Goal: Task Accomplishment & Management: Manage account settings

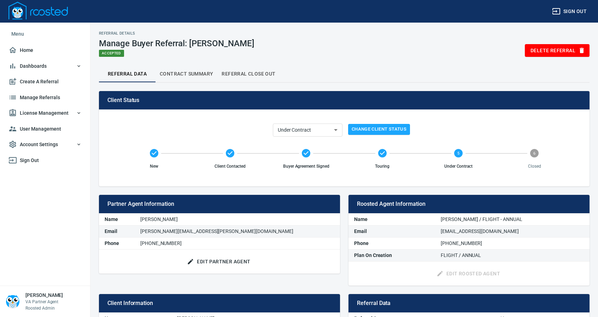
select select "underContract"
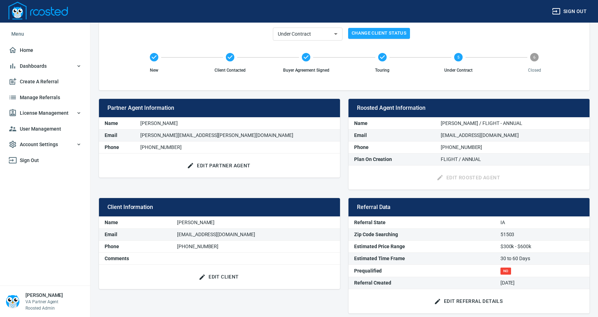
scroll to position [100, 0]
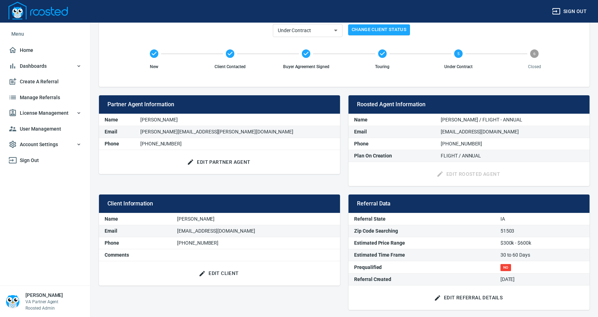
click at [33, 97] on span "Manage Referrals" at bounding box center [44, 97] width 73 height 9
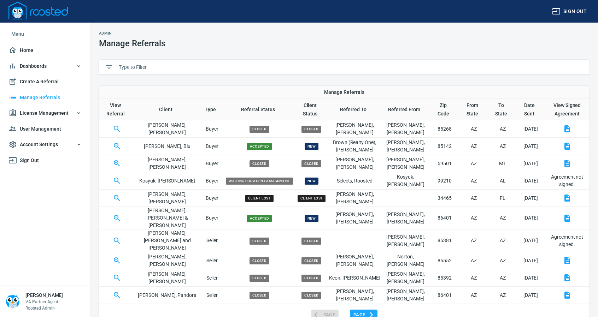
click at [147, 67] on input "text" at bounding box center [351, 67] width 465 height 11
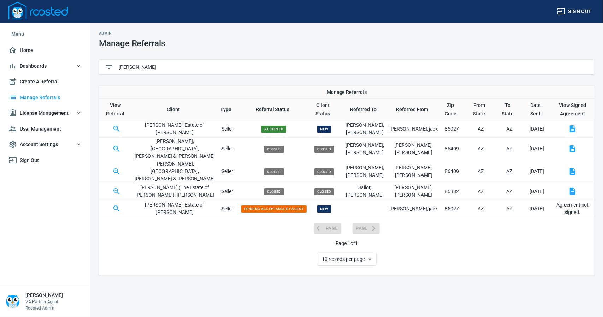
type input "[PERSON_NAME]"
click at [117, 129] on icon "button" at bounding box center [116, 129] width 8 height 8
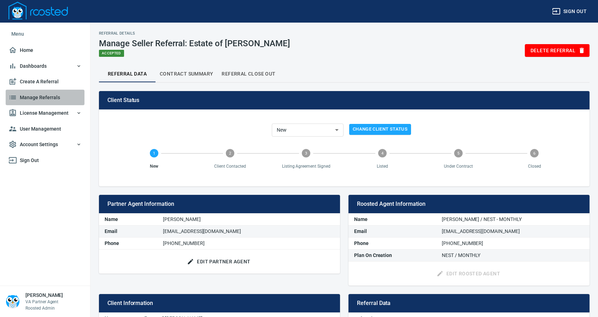
click at [37, 96] on span "Manage Referrals" at bounding box center [44, 97] width 73 height 9
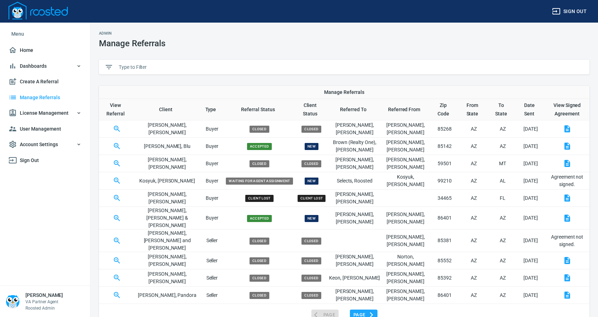
click at [150, 65] on input "text" at bounding box center [351, 67] width 465 height 11
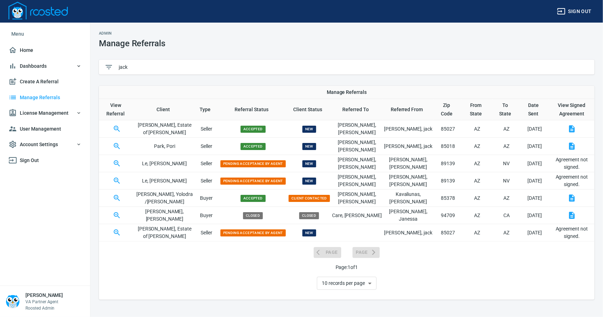
type input "jack"
click at [117, 128] on icon "button" at bounding box center [116, 128] width 2 height 2
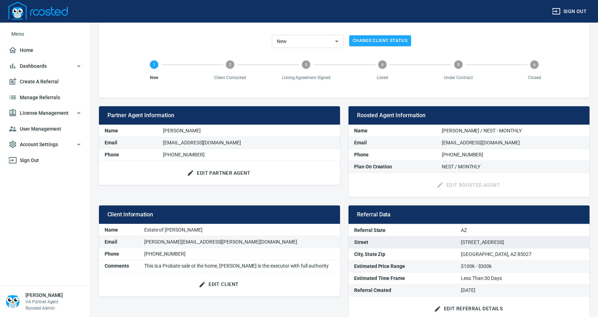
scroll to position [100, 0]
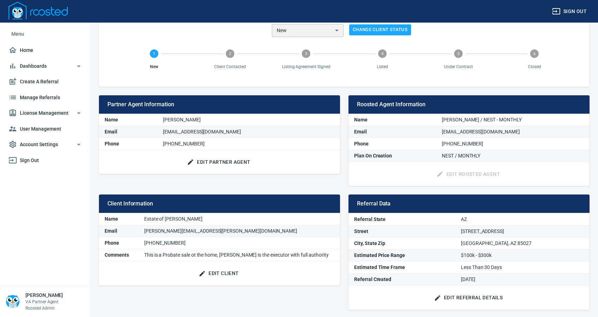
click at [338, 30] on select "New Client Contacted Listing Agreement Signed Listed Under Contract Closed Clie…" at bounding box center [308, 30] width 72 height 13
select select "closed"
click at [272, 24] on select "New Client Contacted Listing Agreement Signed Listed Under Contract Closed Clie…" at bounding box center [308, 30] width 72 height 13
click at [362, 29] on span "Change Client Status" at bounding box center [380, 30] width 55 height 8
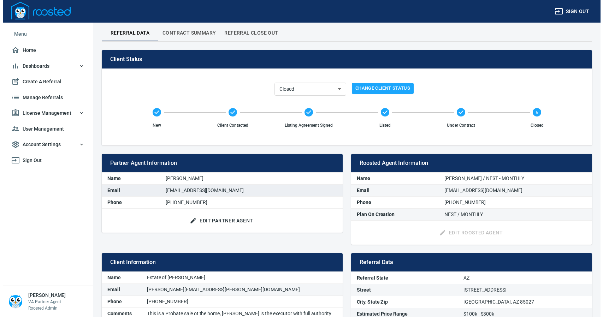
scroll to position [0, 0]
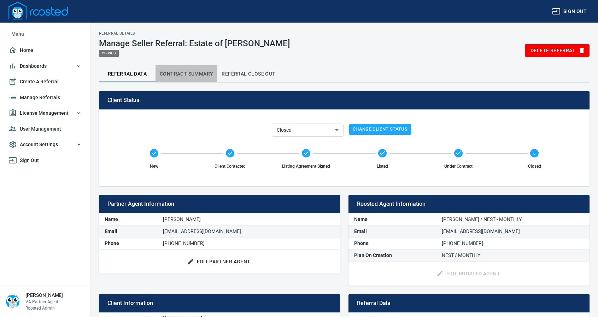
click at [194, 72] on span "Contract Summary" at bounding box center [186, 74] width 53 height 9
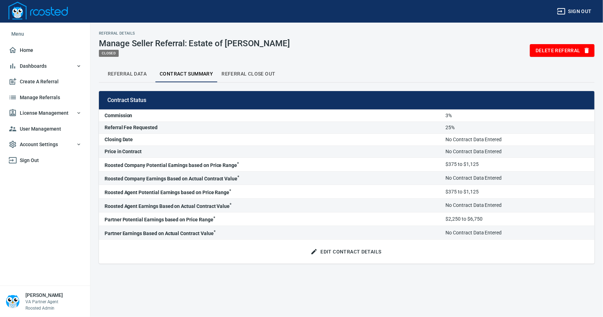
click at [253, 73] on span "Referral Close Out" at bounding box center [248, 74] width 54 height 9
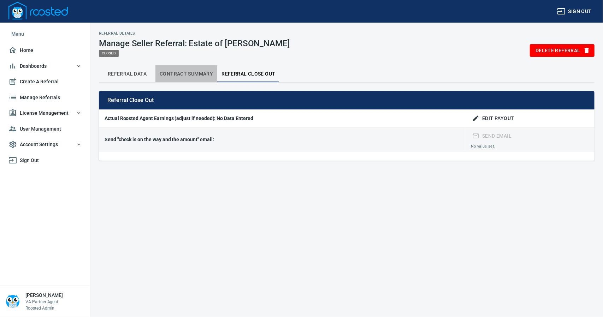
click at [182, 72] on span "Contract Summary" at bounding box center [186, 74] width 53 height 9
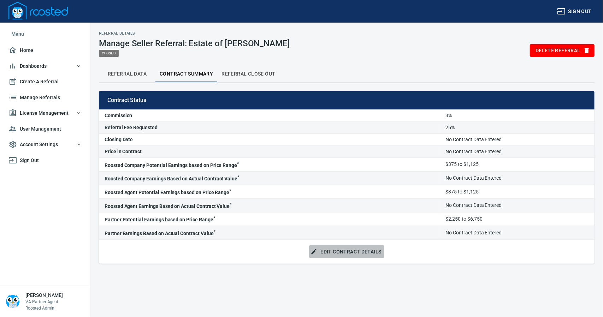
click at [348, 252] on span "Edit Contract Details" at bounding box center [346, 252] width 69 height 9
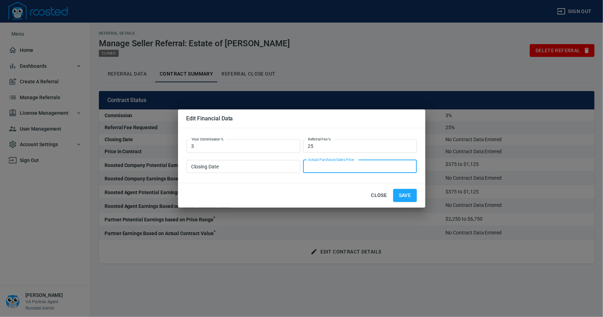
click at [335, 166] on input "Actual Purchase/Sales Price" at bounding box center [360, 166] width 114 height 13
type input "$330000"
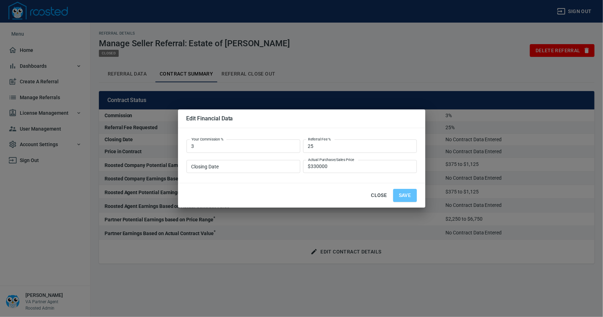
click at [396, 195] on button "Save" at bounding box center [405, 195] width 24 height 13
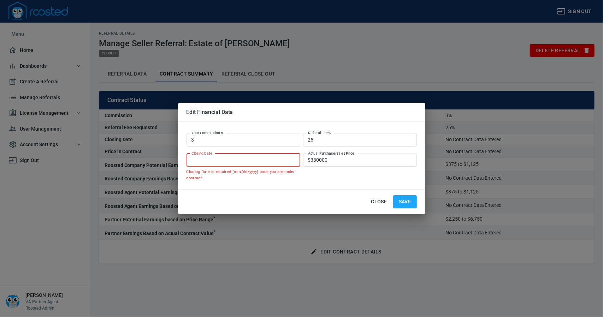
click at [222, 159] on input "Closing Date" at bounding box center [244, 160] width 114 height 13
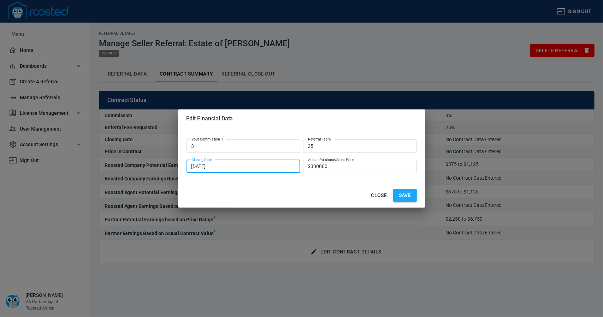
type input "[DATE]"
click at [408, 197] on span "Save" at bounding box center [405, 195] width 12 height 9
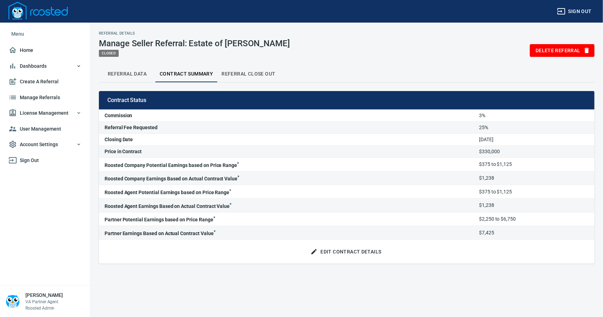
click at [256, 73] on span "Referral Close Out" at bounding box center [248, 74] width 54 height 9
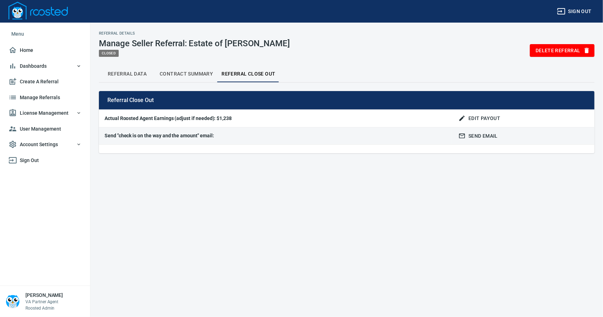
drag, startPoint x: 134, startPoint y: 71, endPoint x: 155, endPoint y: 70, distance: 20.9
click at [134, 71] on span "Referral Data" at bounding box center [127, 74] width 48 height 9
select select "closed"
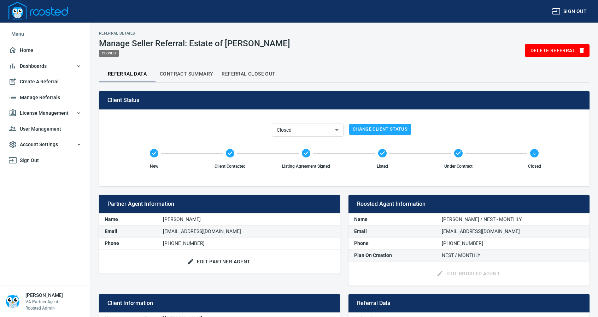
click at [189, 75] on span "Contract Summary" at bounding box center [186, 74] width 53 height 9
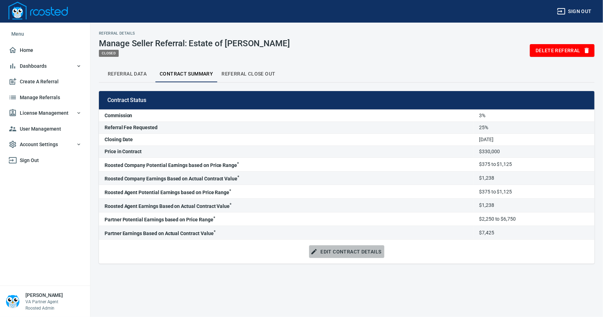
click at [348, 249] on span "Edit Contract Details" at bounding box center [346, 252] width 69 height 9
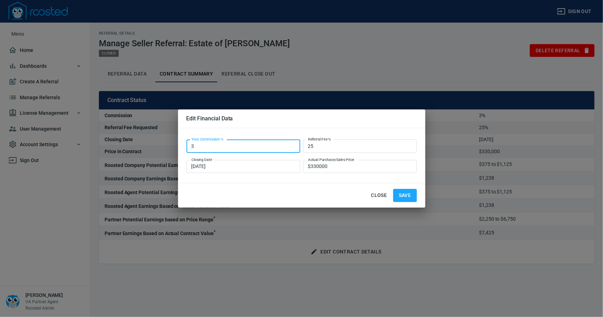
drag, startPoint x: 200, startPoint y: 147, endPoint x: 146, endPoint y: 149, distance: 54.8
click at [175, 148] on div "Edit Financial Data Your Commission % 3 Your Commission % Referral Fee % 25 Ref…" at bounding box center [301, 158] width 603 height 317
type input "2.5"
click at [403, 197] on span "Save" at bounding box center [405, 195] width 12 height 9
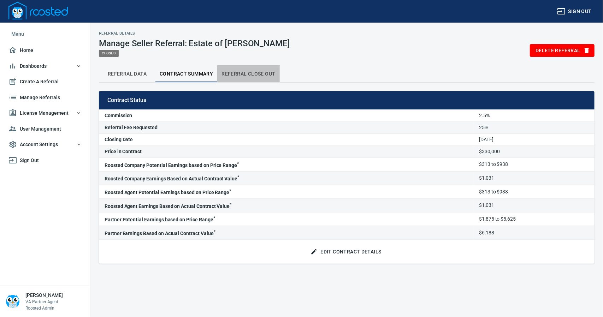
click at [251, 72] on span "Referral Close Out" at bounding box center [248, 74] width 54 height 9
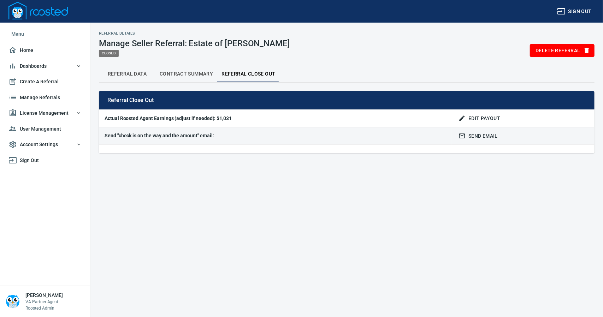
click at [476, 116] on span "Edit Payout" at bounding box center [480, 118] width 40 height 9
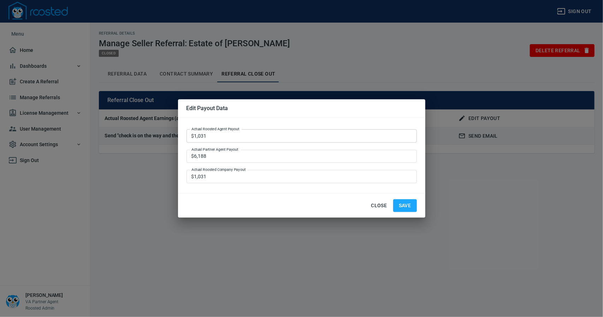
click at [209, 134] on input "$1,031" at bounding box center [302, 135] width 230 height 13
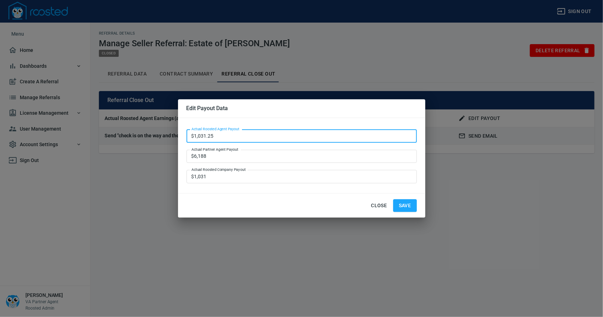
type input "$1,031.25"
click at [393, 199] on button "Save" at bounding box center [405, 205] width 24 height 13
